Goal: Information Seeking & Learning: Check status

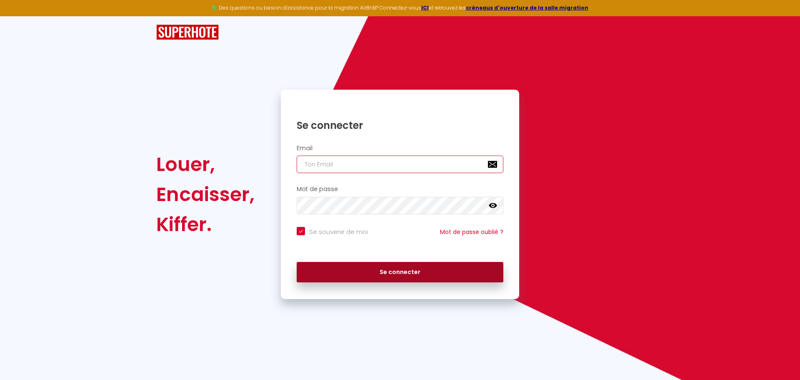
type input "[EMAIL_ADDRESS][DOMAIN_NAME]"
click at [369, 271] on button "Se connecter" at bounding box center [400, 272] width 207 height 21
checkbox input "true"
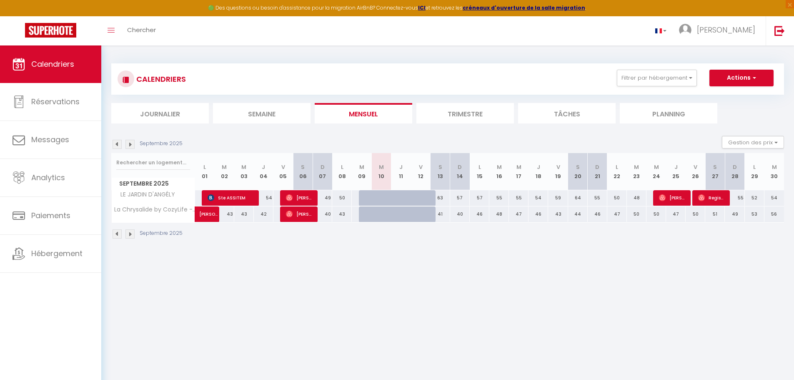
click at [113, 145] on img at bounding box center [116, 144] width 9 height 9
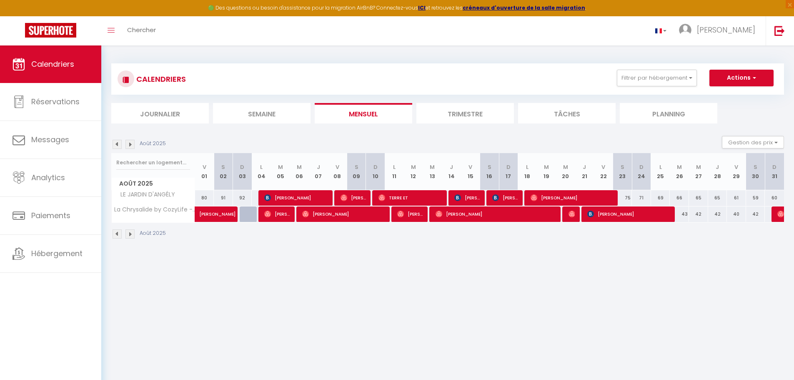
click at [113, 145] on img at bounding box center [116, 144] width 9 height 9
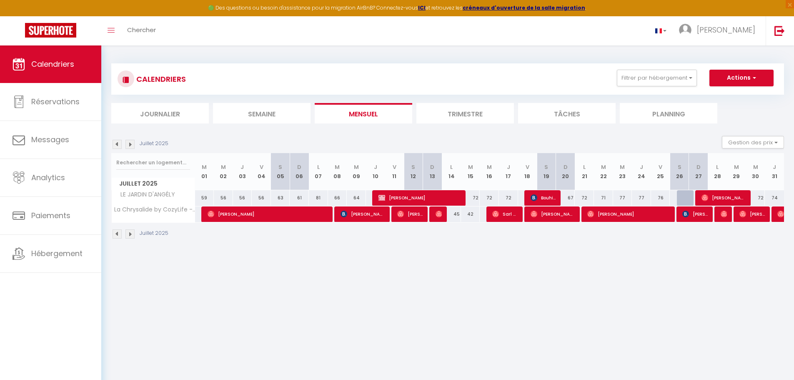
click at [113, 145] on img at bounding box center [116, 144] width 9 height 9
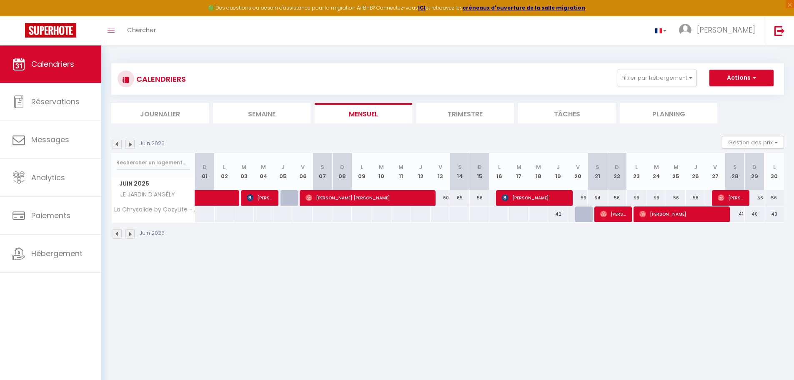
click at [132, 145] on img at bounding box center [129, 144] width 9 height 9
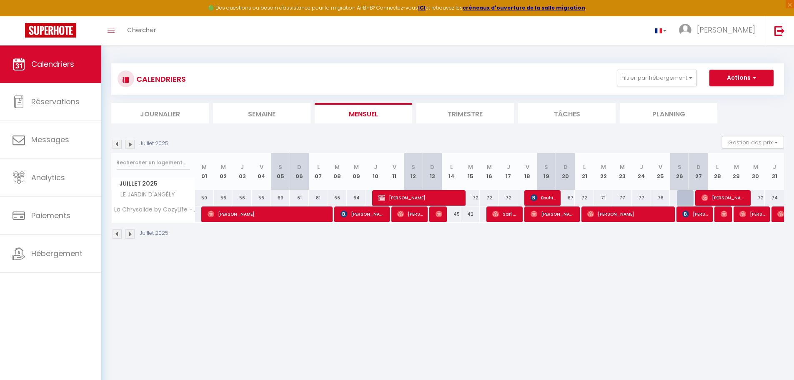
click at [132, 145] on img at bounding box center [129, 144] width 9 height 9
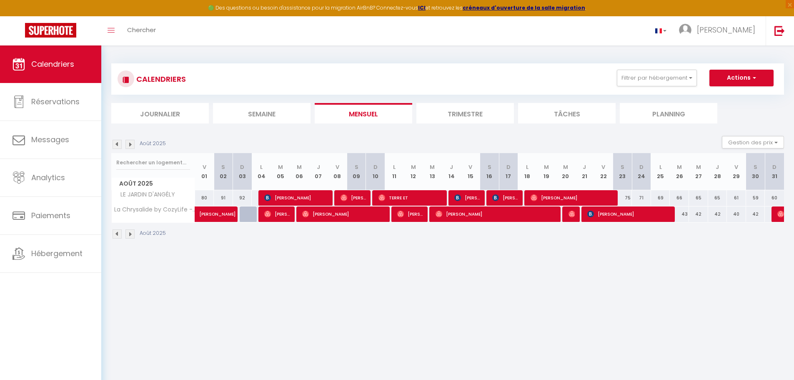
click at [132, 145] on img at bounding box center [129, 144] width 9 height 9
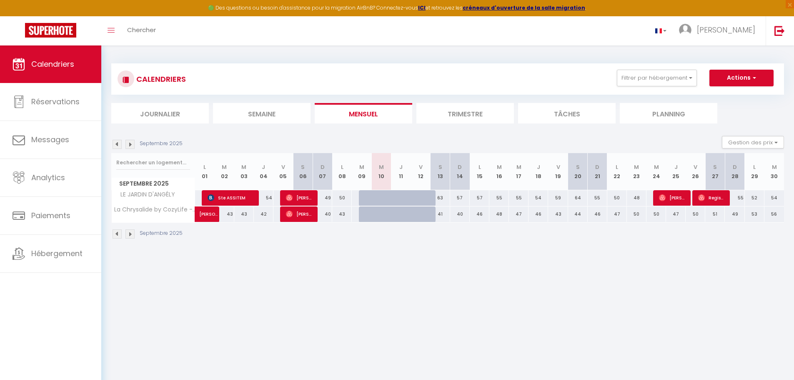
click at [131, 144] on img at bounding box center [129, 144] width 9 height 9
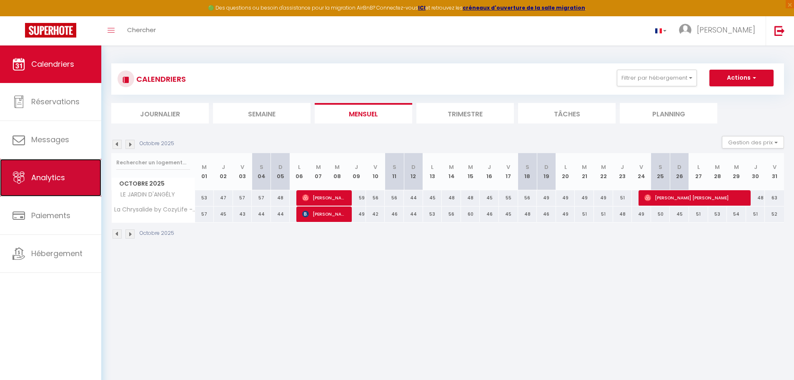
click at [76, 176] on link "Analytics" at bounding box center [50, 177] width 101 height 37
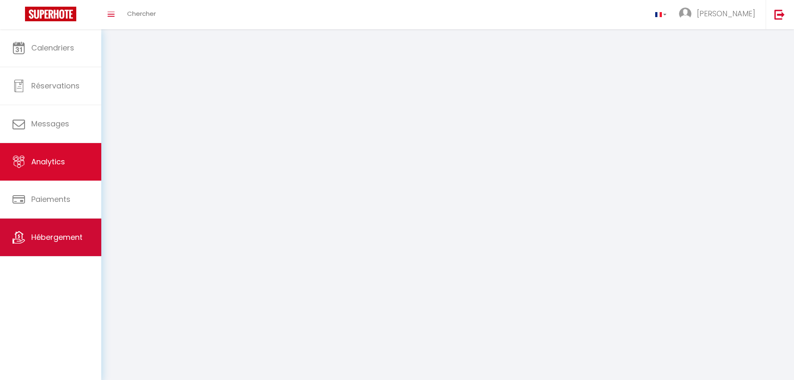
select select "2025"
select select "9"
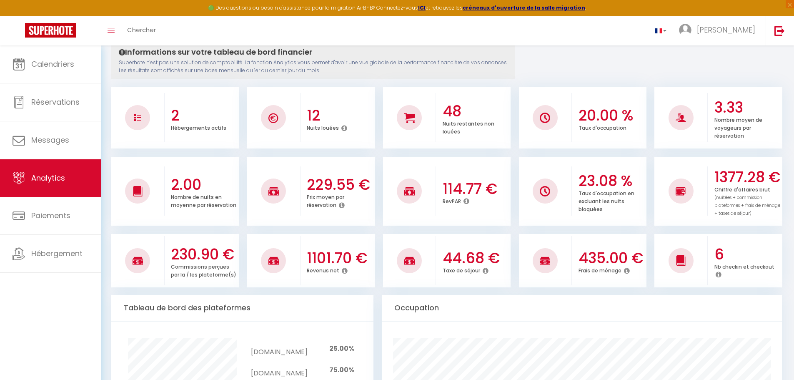
scroll to position [42, 0]
